Goal: Transaction & Acquisition: Subscribe to service/newsletter

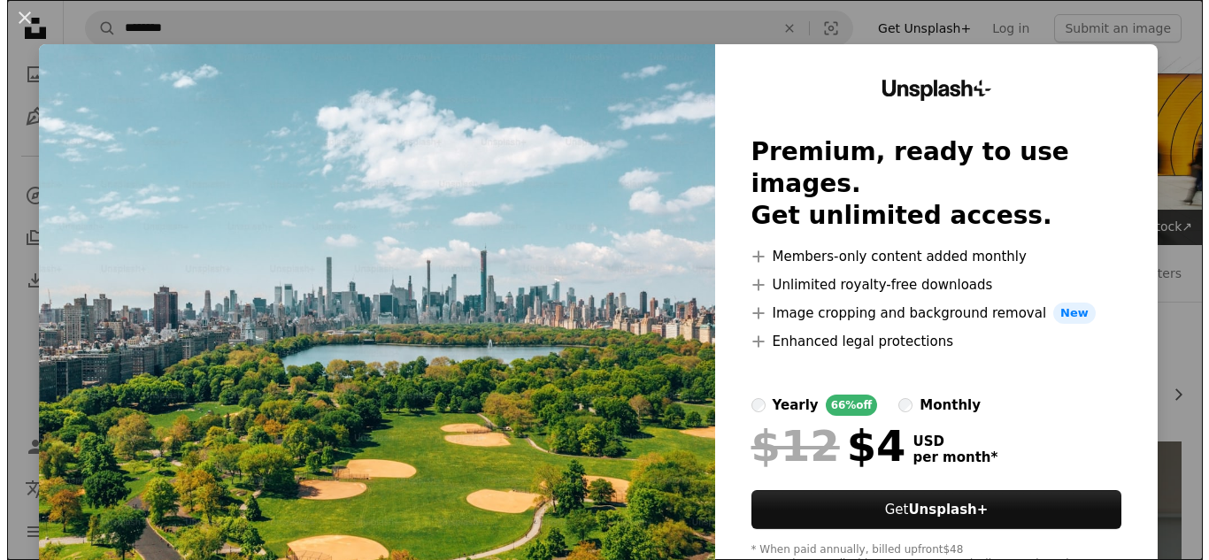
scroll to position [248, 0]
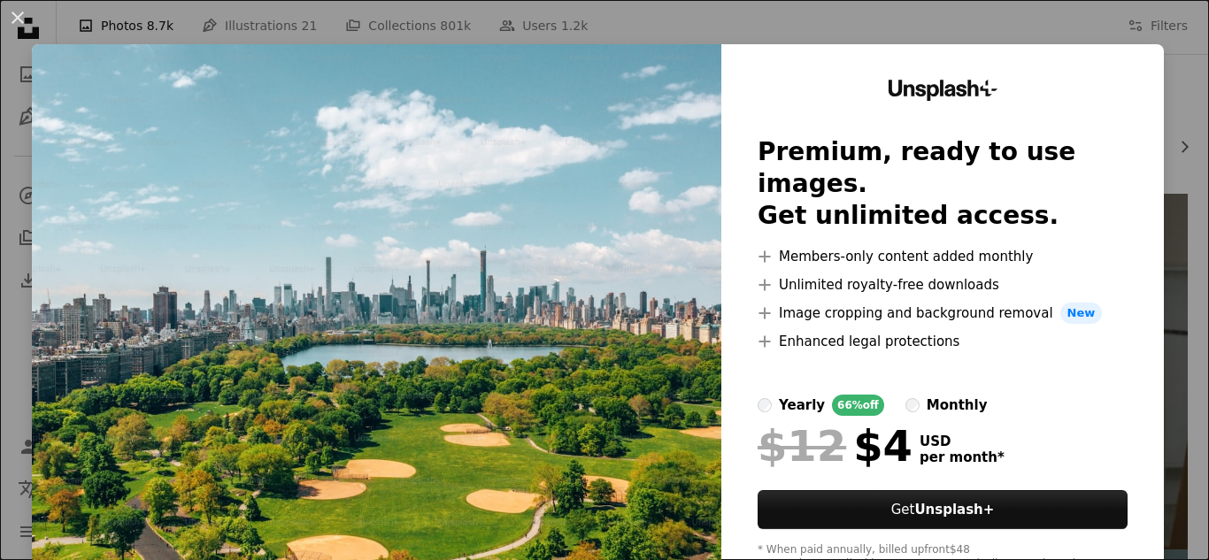
click at [351, 410] on img at bounding box center [376, 325] width 689 height 563
click at [133, 31] on div "An X shape Unsplash+ Premium, ready to use images. Get unlimited access. A plus…" at bounding box center [604, 280] width 1209 height 560
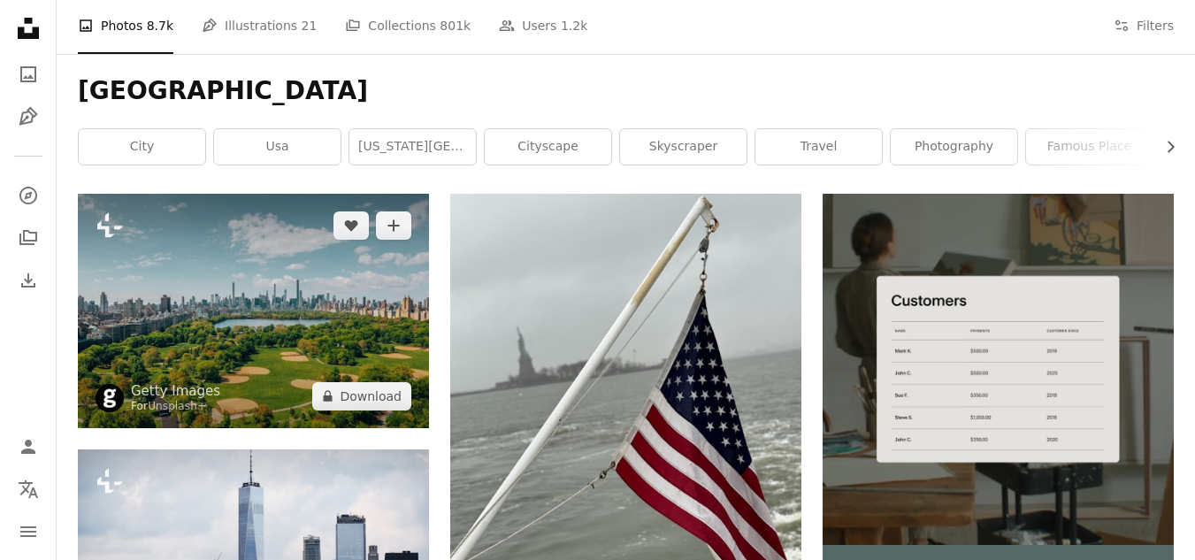
click at [189, 285] on img at bounding box center [253, 311] width 351 height 234
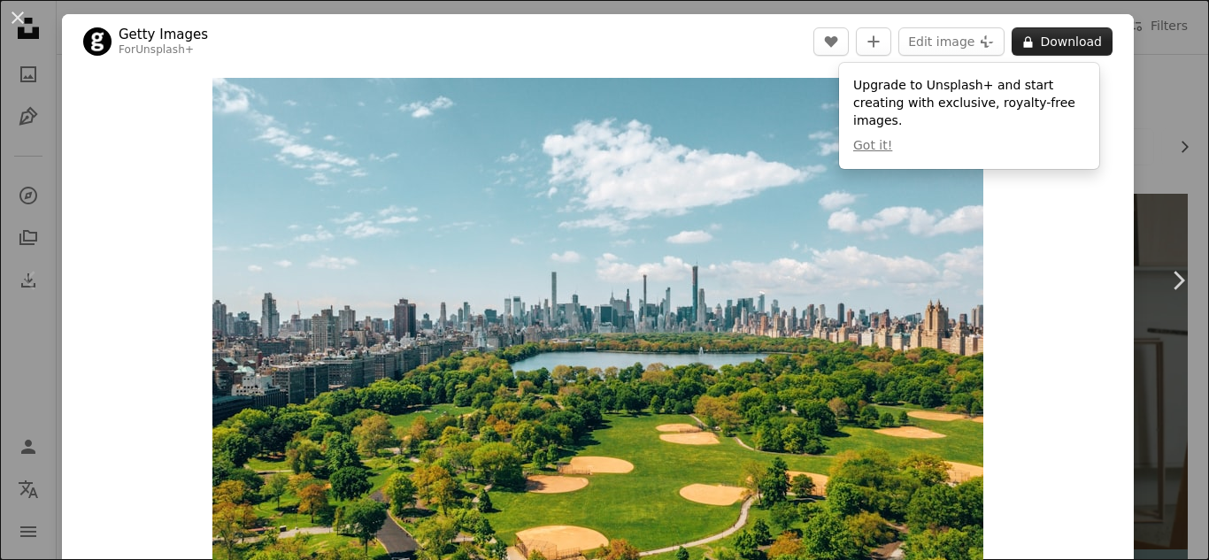
click at [1048, 39] on button "A lock Download" at bounding box center [1061, 41] width 101 height 28
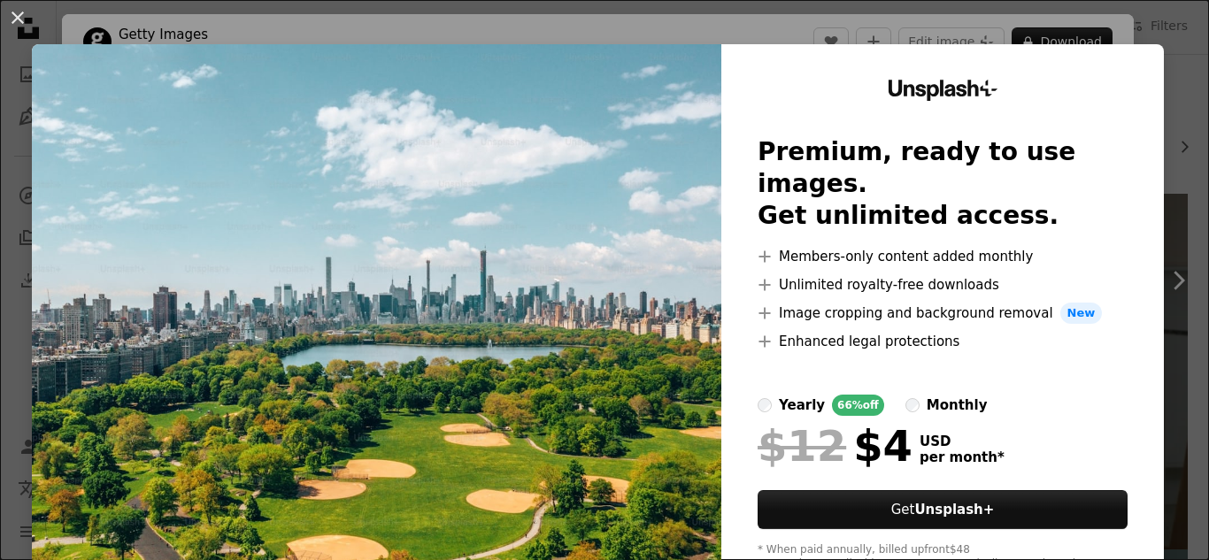
click at [686, 146] on img at bounding box center [376, 325] width 689 height 563
click at [1141, 16] on div "An X shape Unsplash+ Premium, ready to use images. Get unlimited access. A plus…" at bounding box center [604, 280] width 1209 height 560
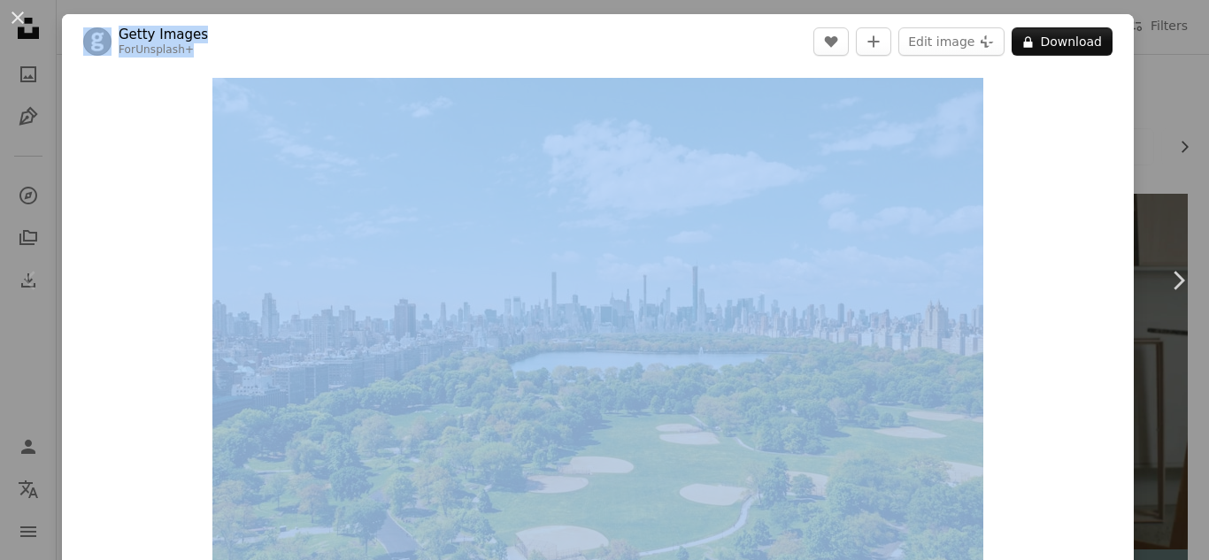
drag, startPoint x: 1141, startPoint y: 16, endPoint x: 1188, endPoint y: -58, distance: 87.9
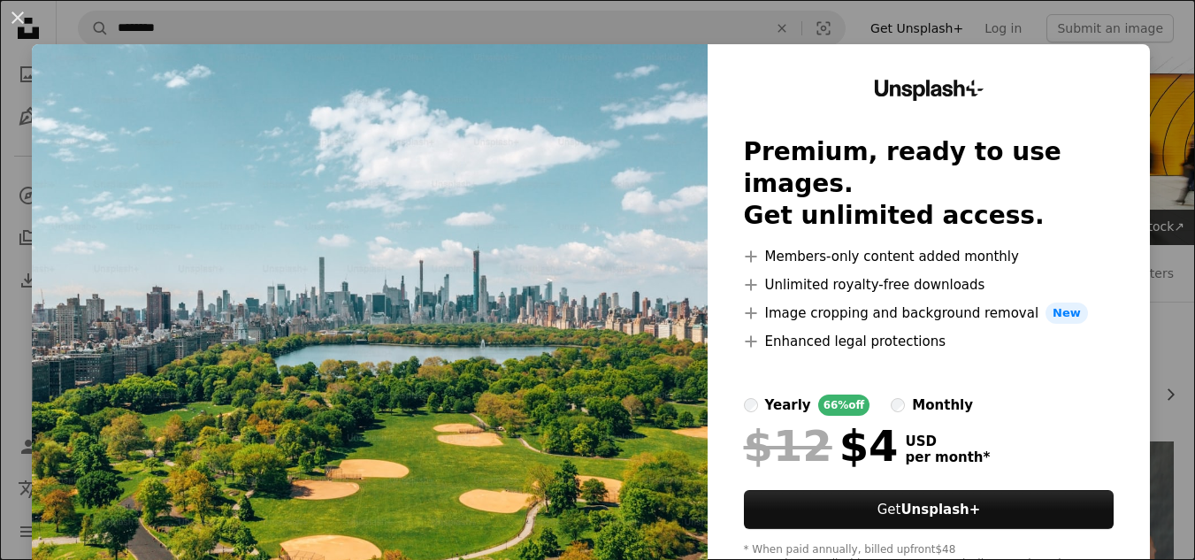
scroll to position [106, 0]
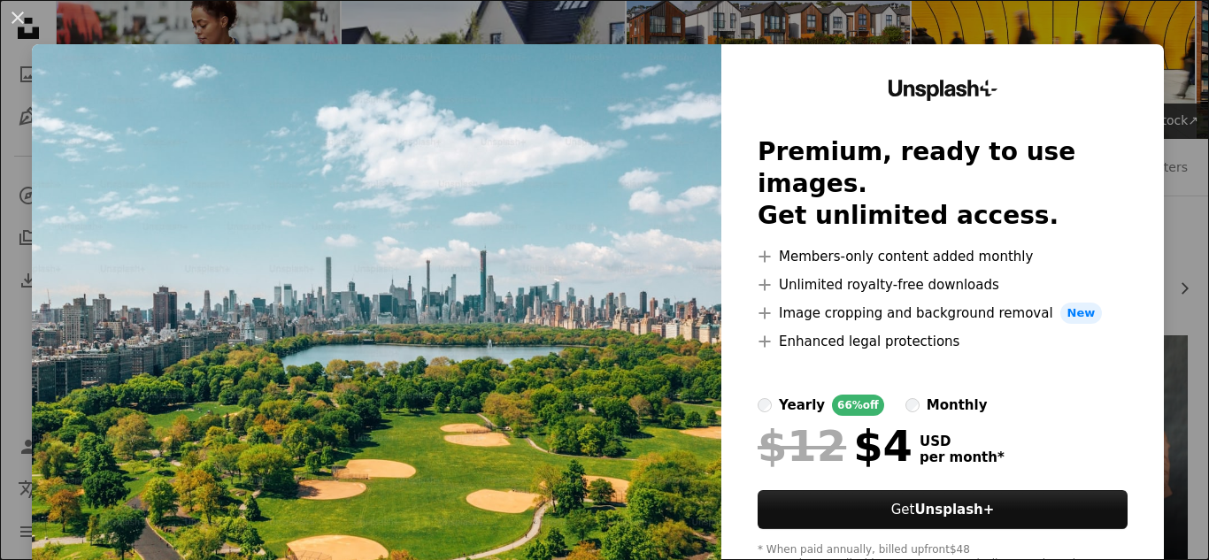
click at [522, 282] on img at bounding box center [376, 325] width 689 height 563
click at [1121, 28] on div "An X shape Unsplash+ Premium, ready to use images. Get unlimited access. A plus…" at bounding box center [604, 280] width 1209 height 560
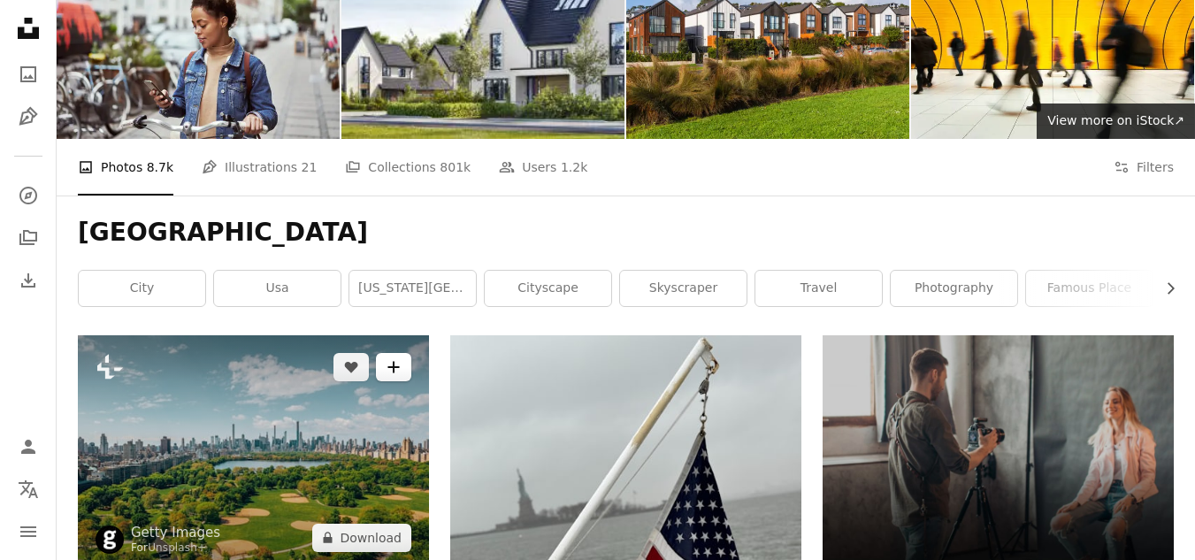
click at [386, 368] on button "A plus sign" at bounding box center [393, 367] width 35 height 28
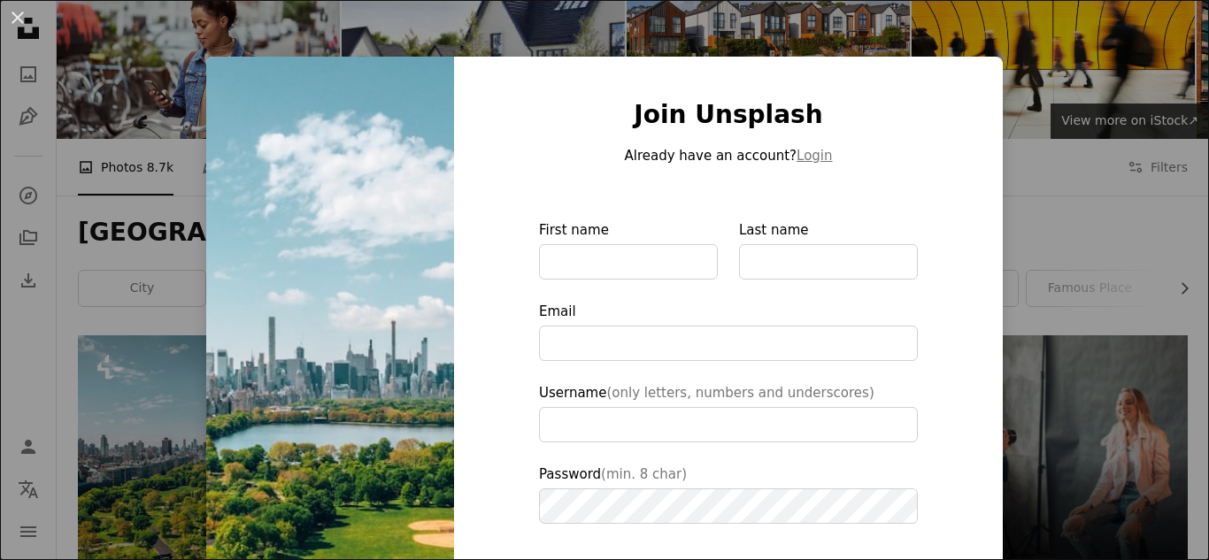
click at [371, 326] on img at bounding box center [330, 400] width 248 height 687
click at [1095, 207] on div "An X shape Join Unsplash Already have an account? Login First name Last name Em…" at bounding box center [604, 280] width 1209 height 560
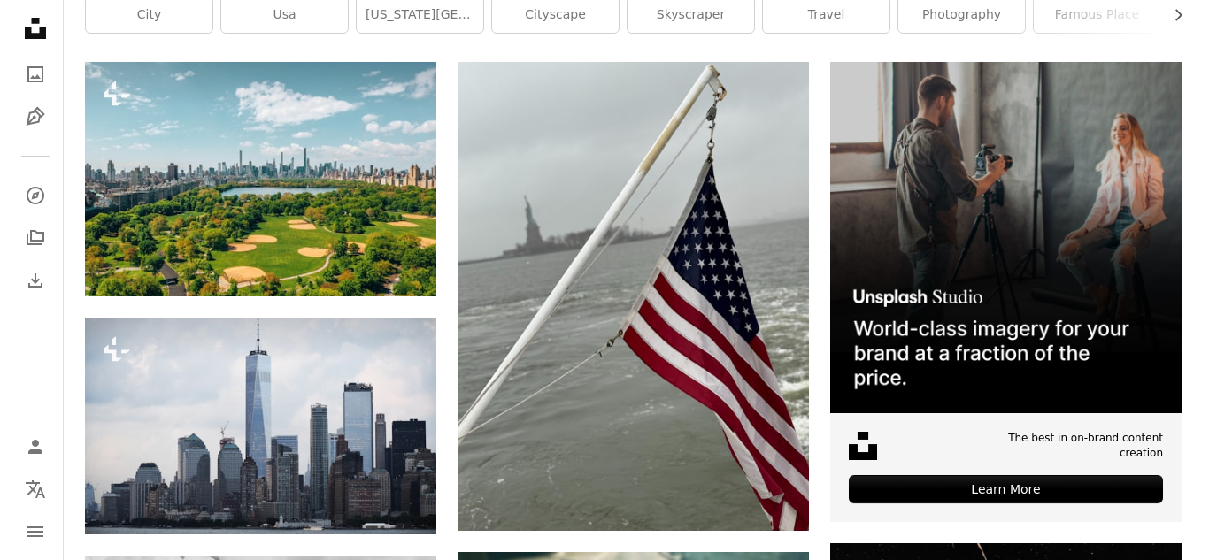
scroll to position [389, 0]
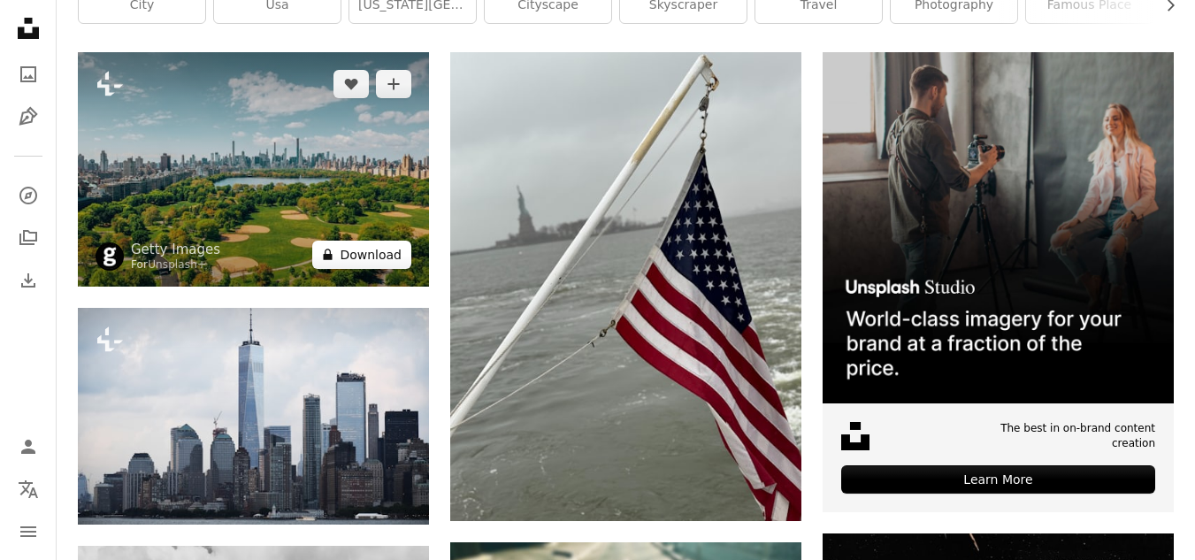
click at [341, 266] on button "A lock Download" at bounding box center [361, 255] width 99 height 28
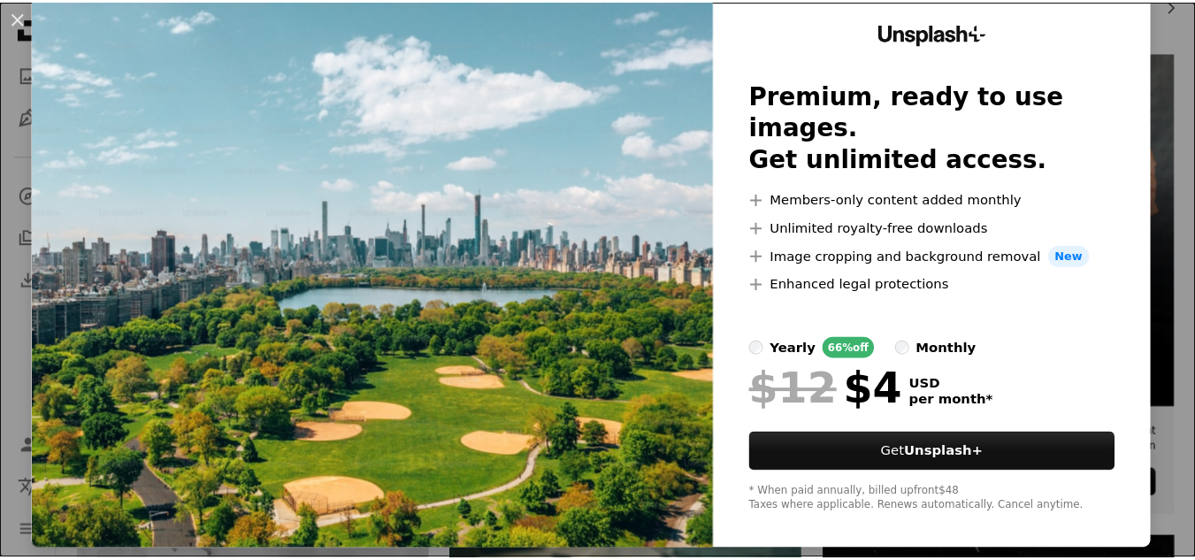
scroll to position [61, 0]
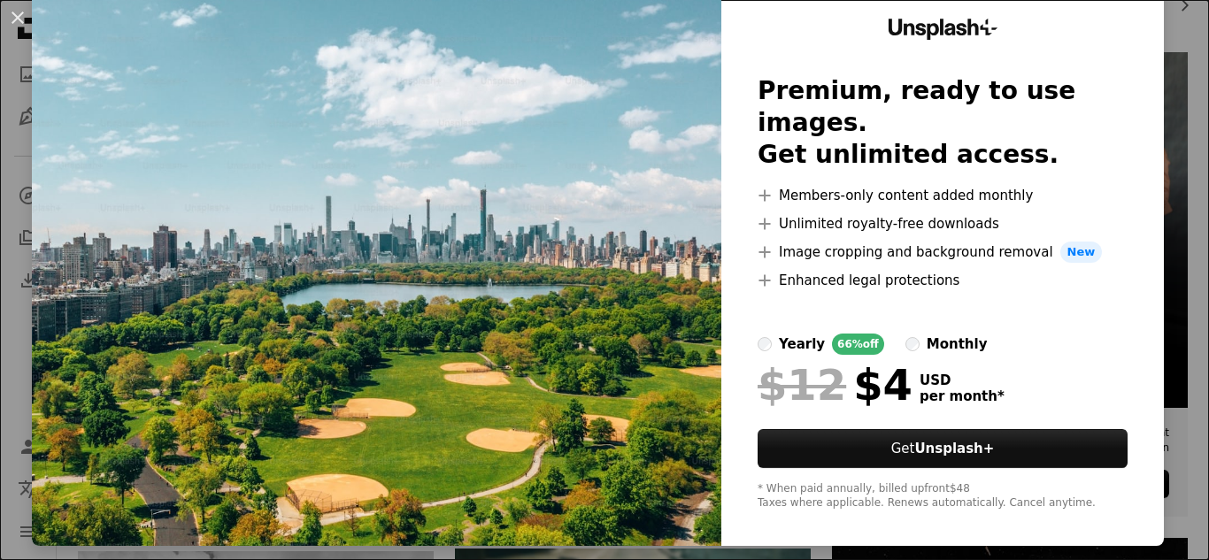
click at [486, 503] on img at bounding box center [376, 264] width 689 height 563
click at [435, 404] on img at bounding box center [376, 264] width 689 height 563
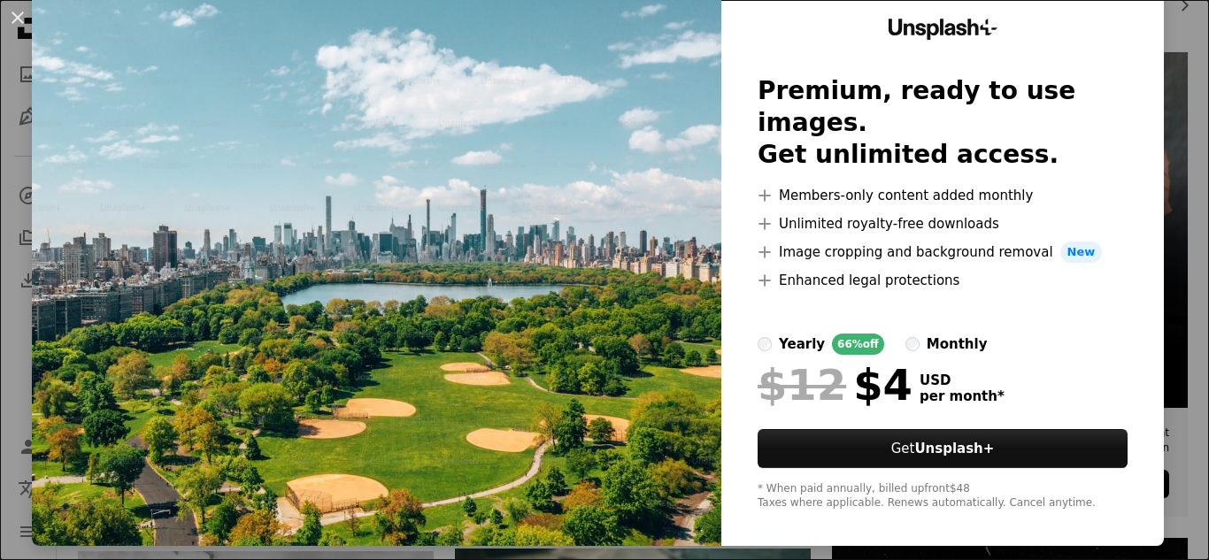
click at [435, 404] on img at bounding box center [376, 264] width 689 height 563
drag, startPoint x: 435, startPoint y: 404, endPoint x: 241, endPoint y: 256, distance: 244.9
click at [241, 256] on img at bounding box center [376, 264] width 689 height 563
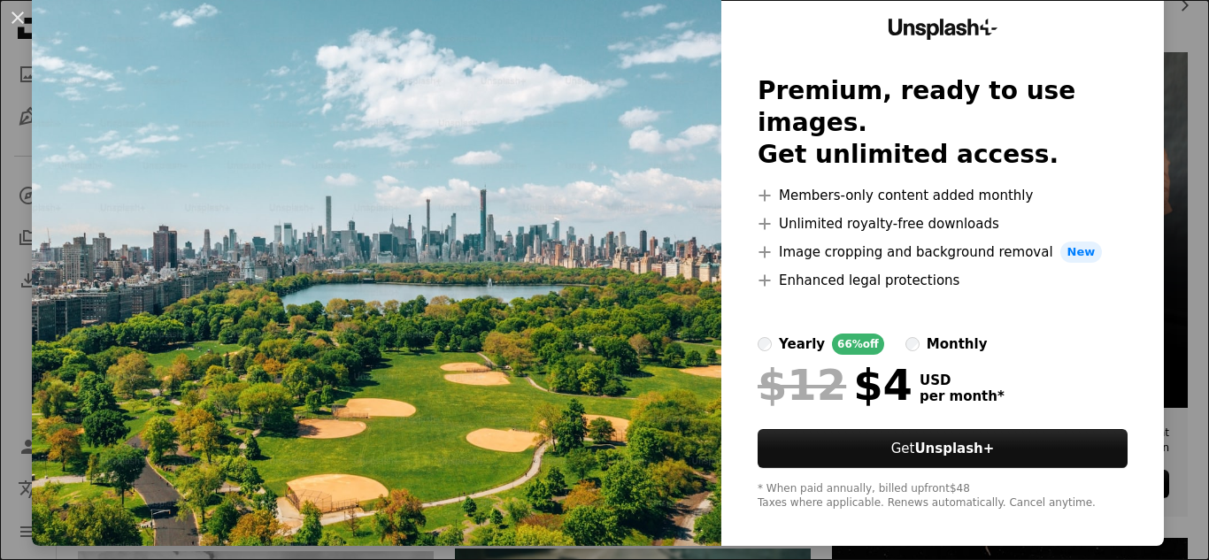
click at [241, 256] on img at bounding box center [376, 264] width 689 height 563
drag, startPoint x: 241, startPoint y: 256, endPoint x: 303, endPoint y: 296, distance: 74.1
click at [303, 296] on img at bounding box center [376, 264] width 689 height 563
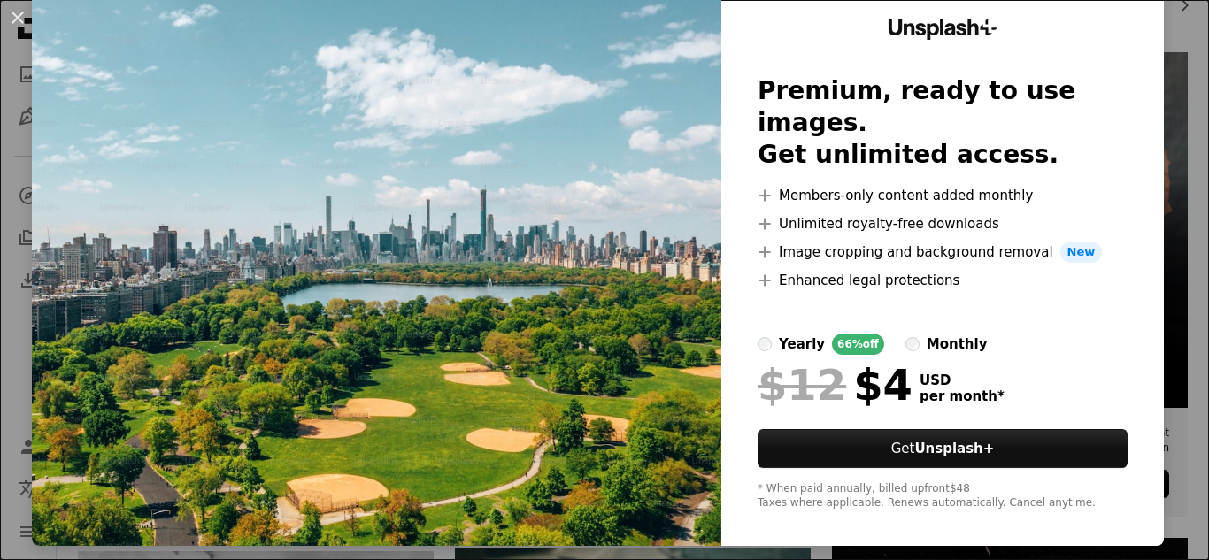
click at [303, 296] on img at bounding box center [376, 264] width 689 height 563
click at [309, 295] on img at bounding box center [376, 264] width 689 height 563
click at [299, 295] on img at bounding box center [376, 264] width 689 height 563
click at [225, 75] on img at bounding box center [376, 264] width 689 height 563
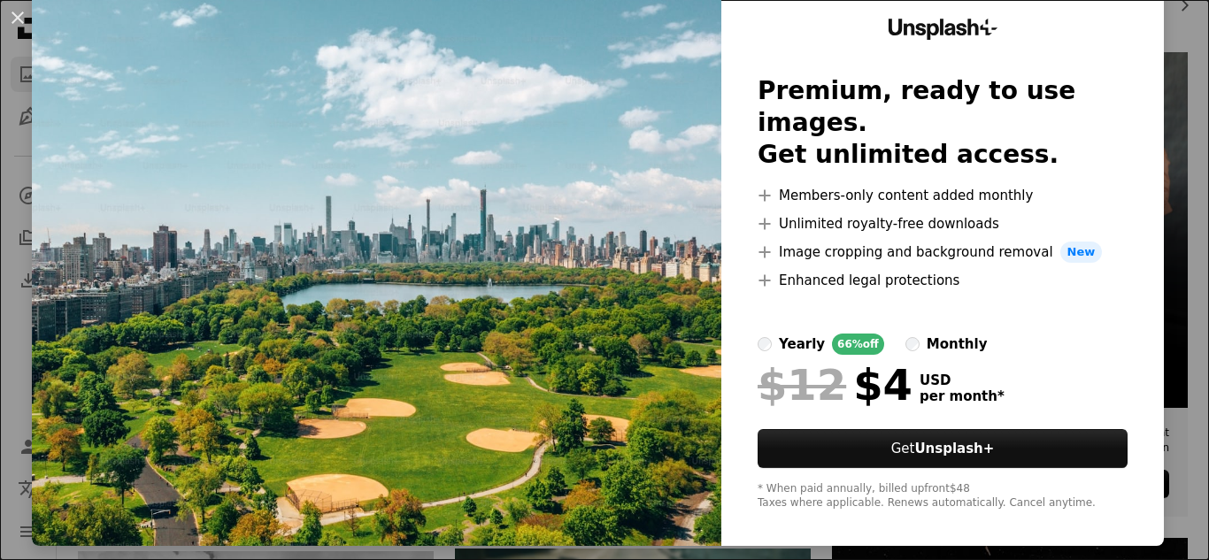
drag, startPoint x: 225, startPoint y: 75, endPoint x: 21, endPoint y: 59, distance: 204.1
click at [21, 59] on div "An X shape Unsplash+ Premium, ready to use images. Get unlimited access. A plus…" at bounding box center [604, 280] width 1209 height 560
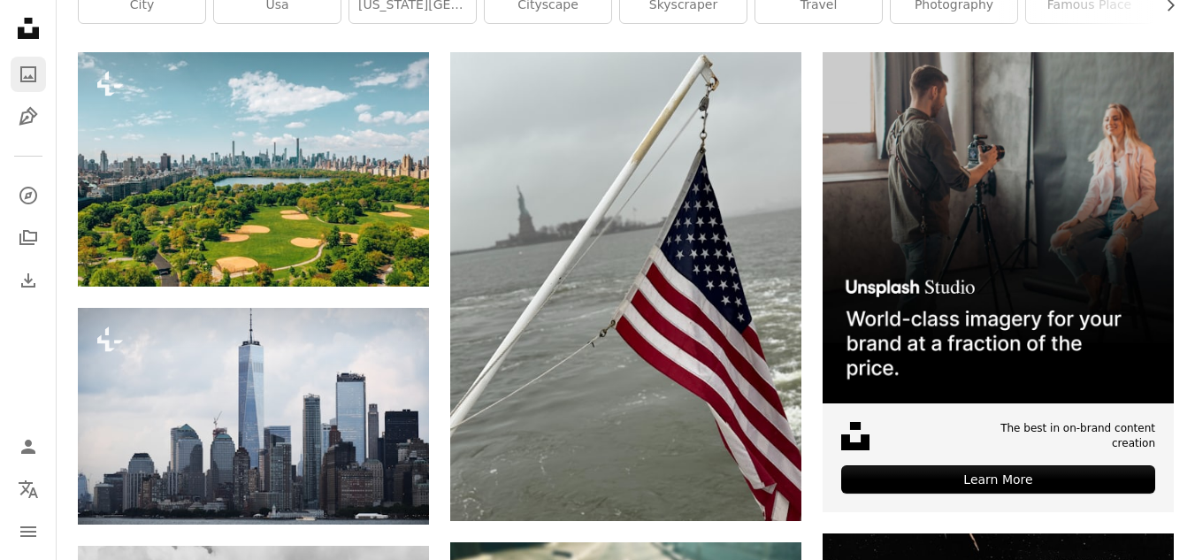
click at [21, 59] on link "A photo" at bounding box center [28, 74] width 35 height 35
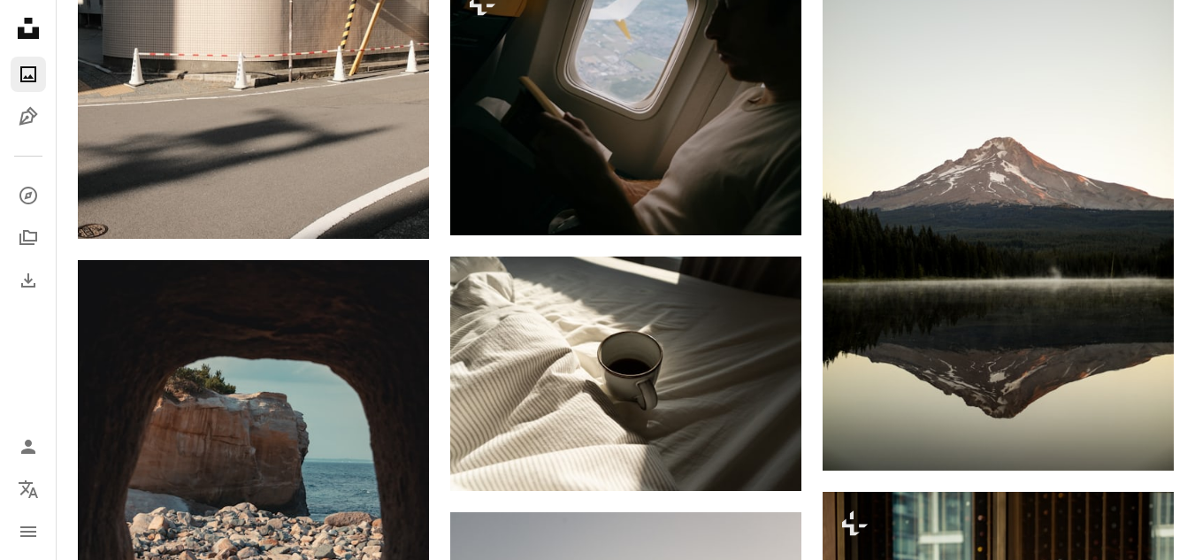
scroll to position [2384, 0]
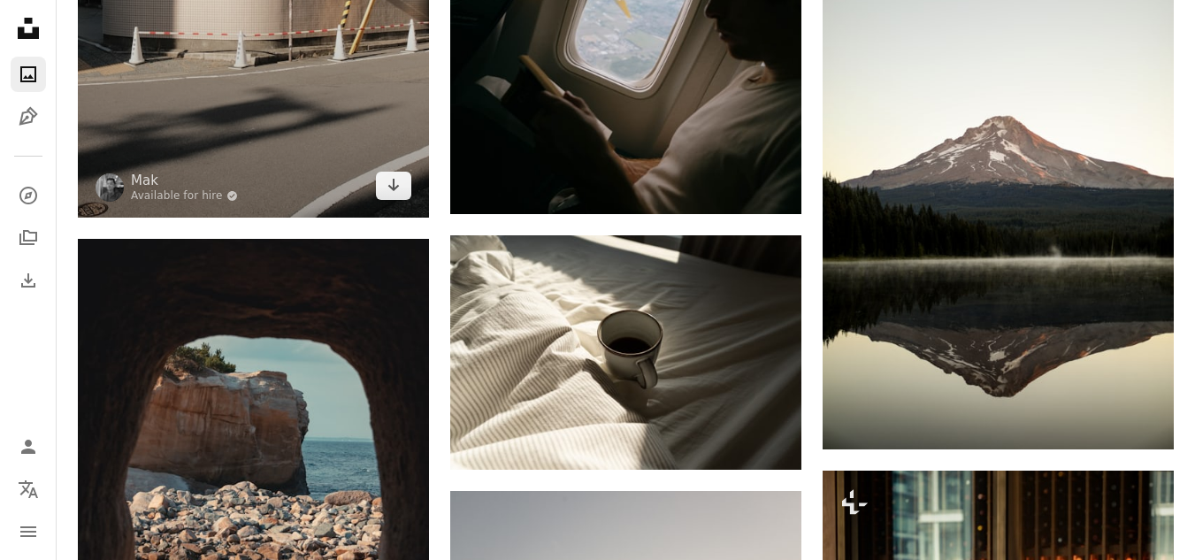
scroll to position [389, 0]
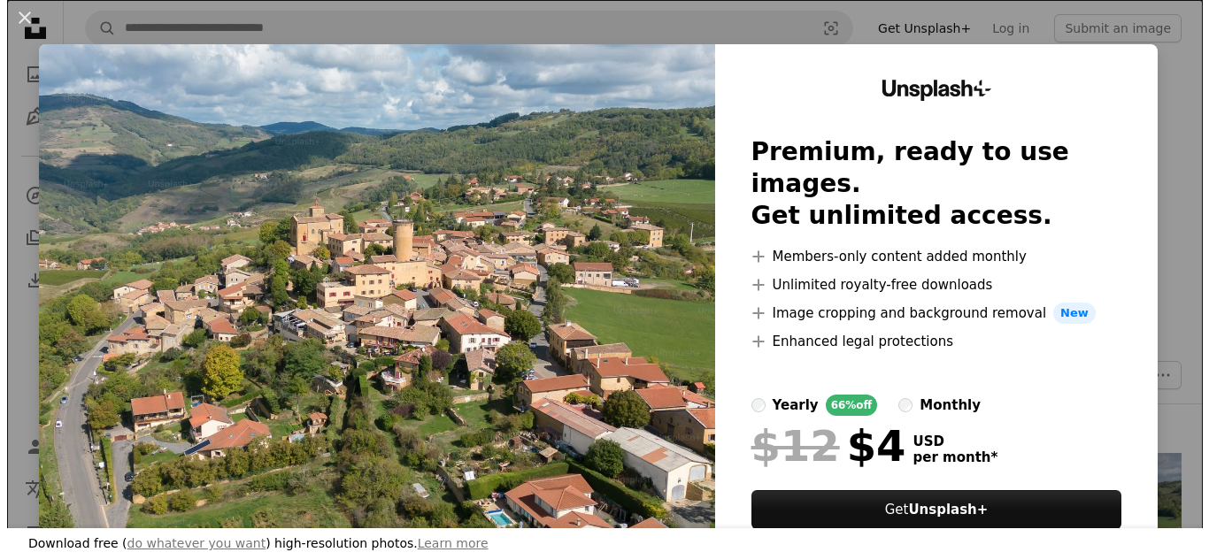
scroll to position [495, 0]
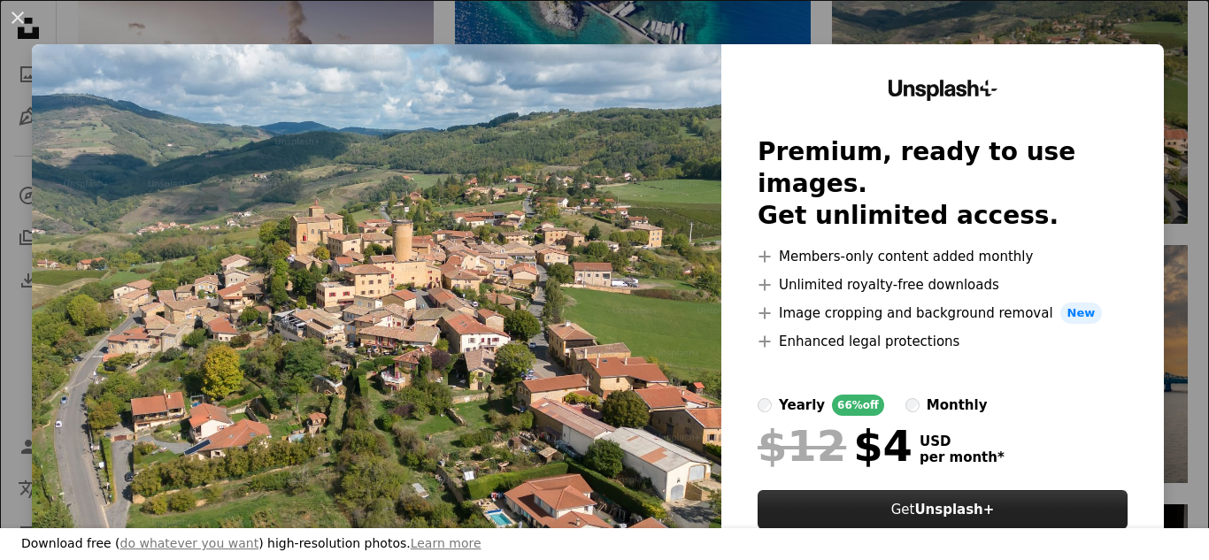
click at [990, 490] on button "Get Unsplash+" at bounding box center [942, 509] width 370 height 39
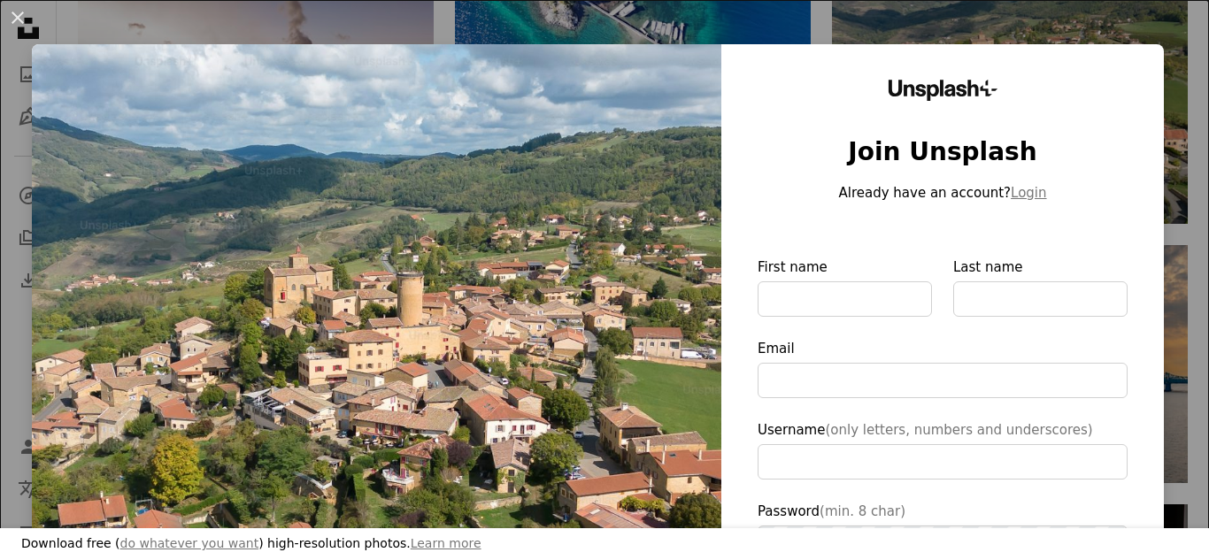
type input "**********"
